Goal: Information Seeking & Learning: Understand process/instructions

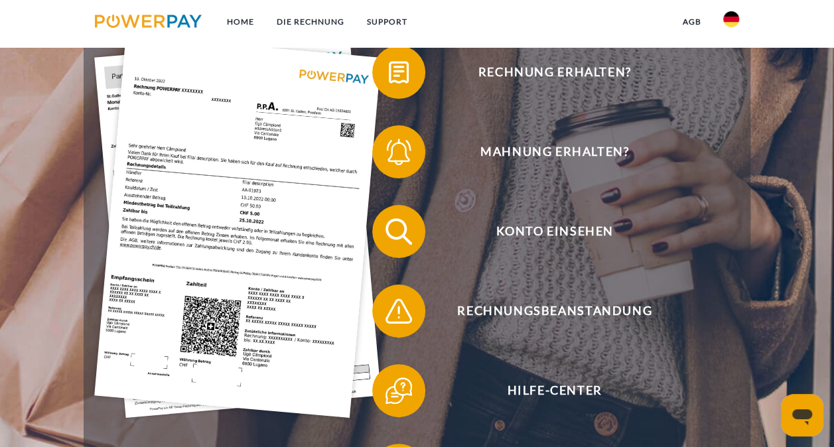
scroll to position [265, 0]
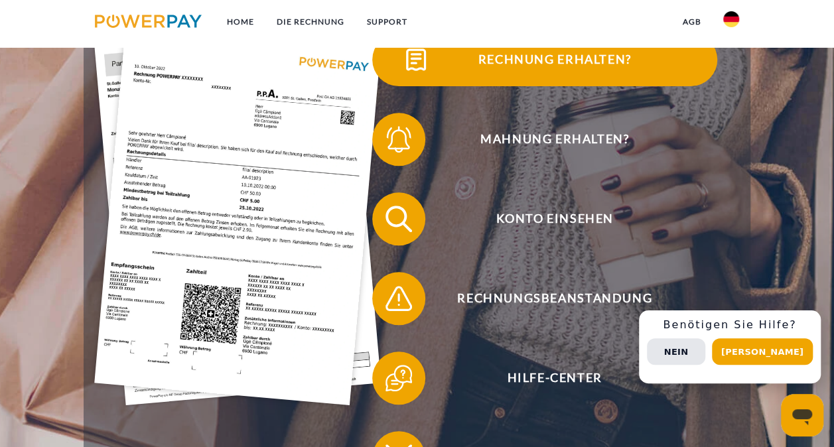
click at [496, 57] on span "Rechnung erhalten?" at bounding box center [554, 59] width 325 height 53
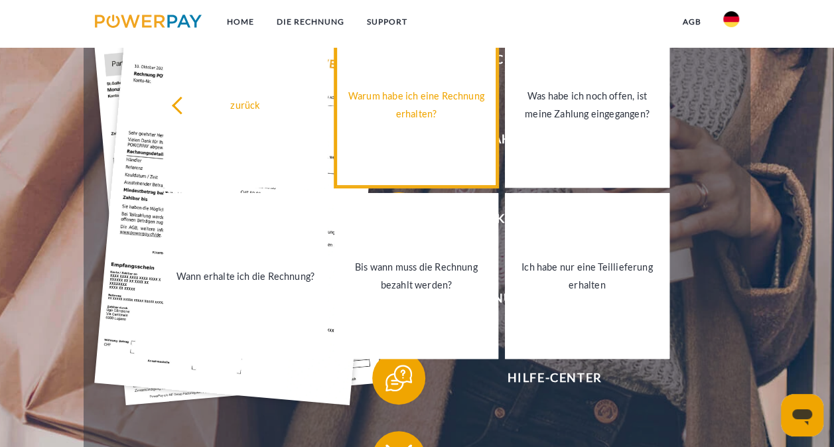
click at [433, 109] on div "Warum habe ich eine Rechnung erhalten?" at bounding box center [416, 105] width 148 height 36
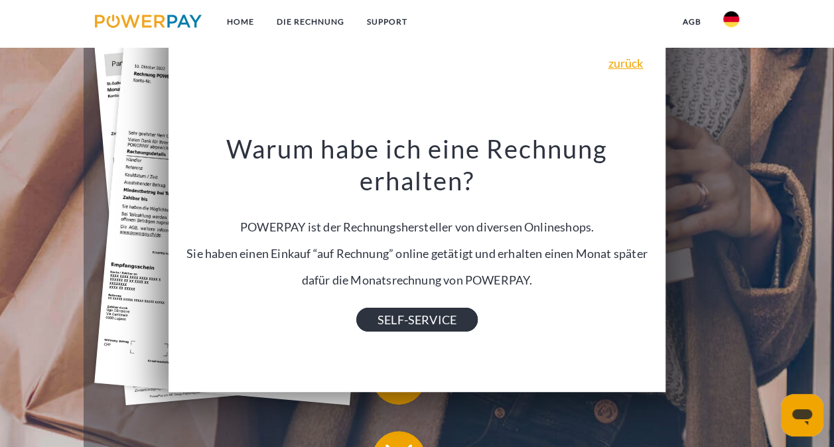
click at [407, 314] on link "SELF-SERVICE" at bounding box center [416, 319] width 121 height 24
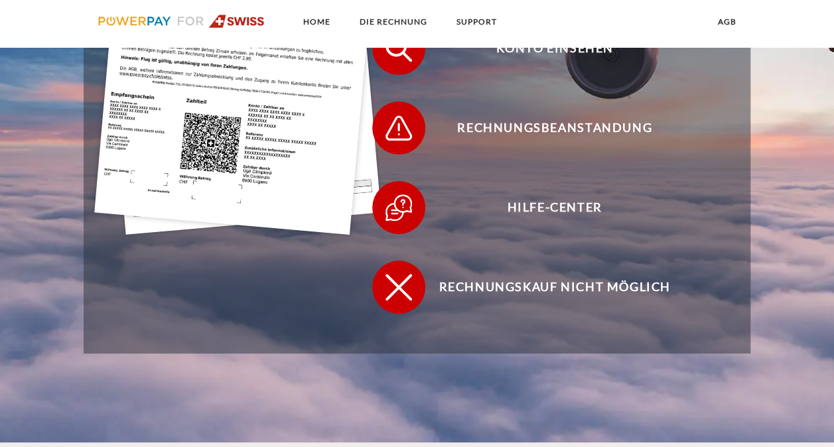
scroll to position [488, 0]
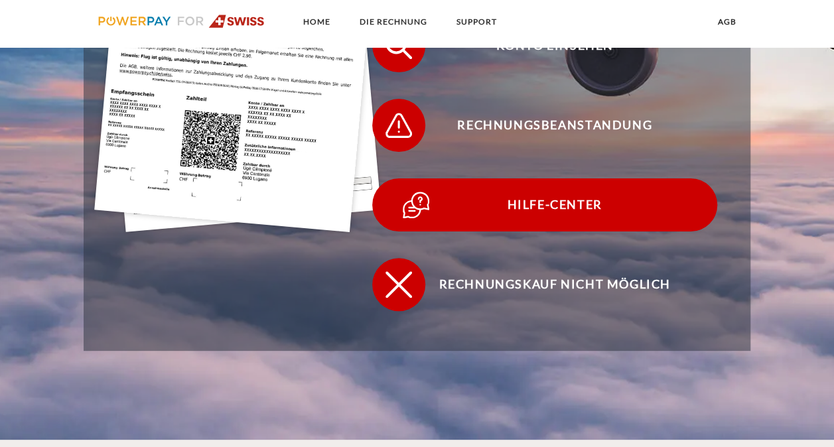
click at [565, 216] on span "Hilfe-Center" at bounding box center [554, 204] width 325 height 53
